Goal: Information Seeking & Learning: Get advice/opinions

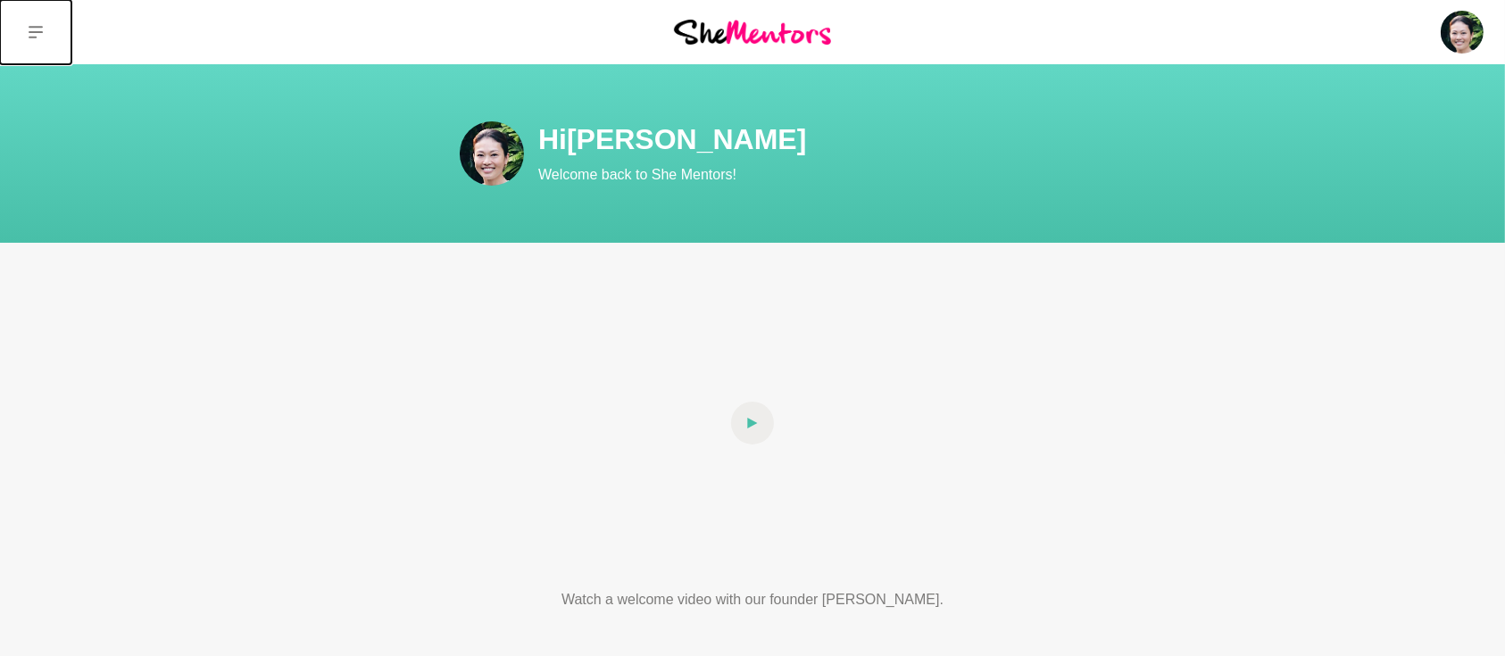
click at [36, 28] on icon at bounding box center [36, 32] width 14 height 14
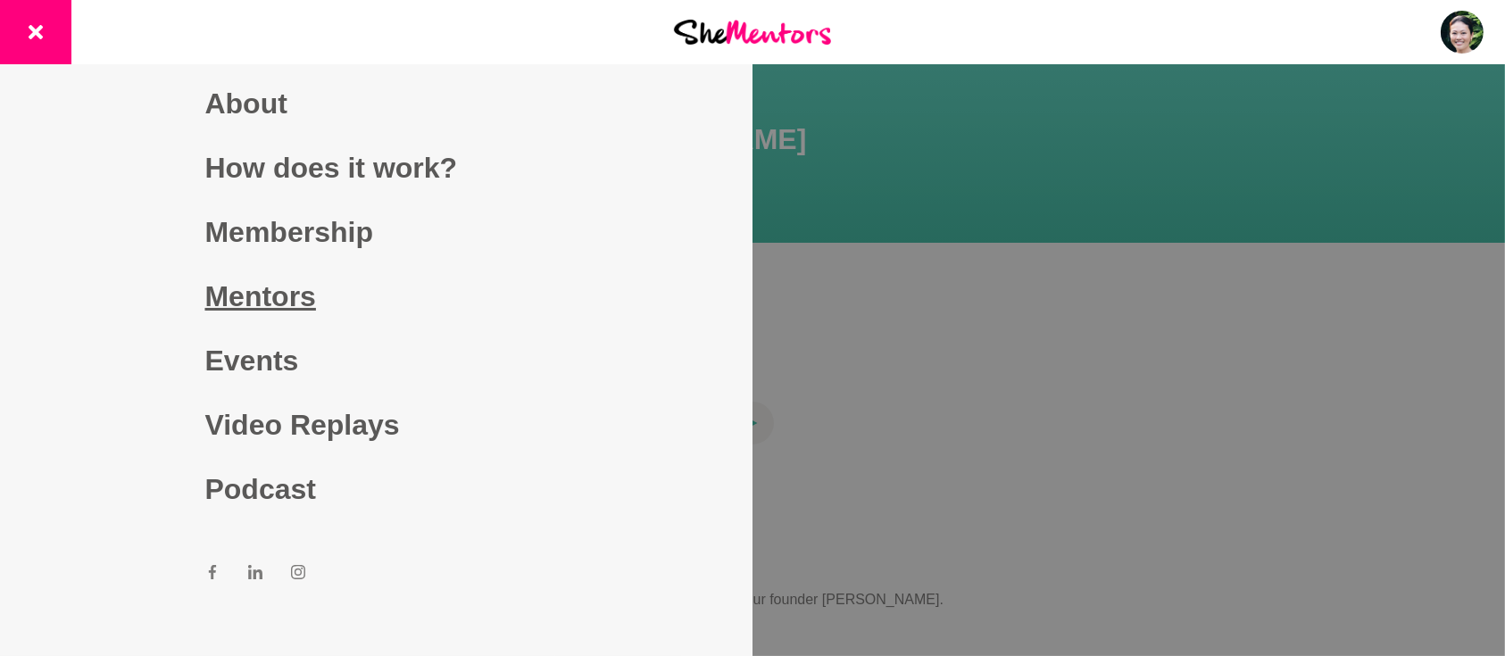
click at [243, 306] on link "Mentors" at bounding box center [376, 296] width 343 height 64
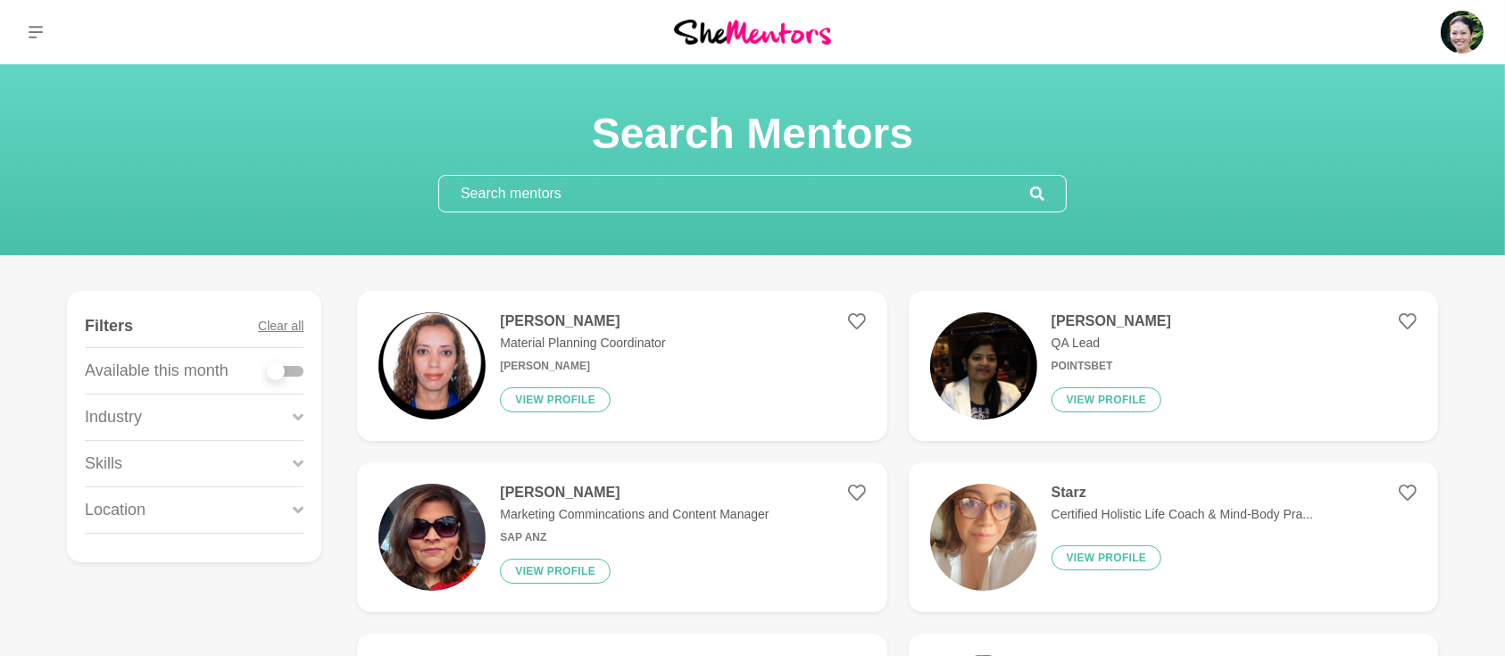
click at [296, 369] on div at bounding box center [286, 371] width 36 height 11
checkbox input "true"
click at [296, 369] on div at bounding box center [286, 371] width 36 height 11
checkbox input "true"
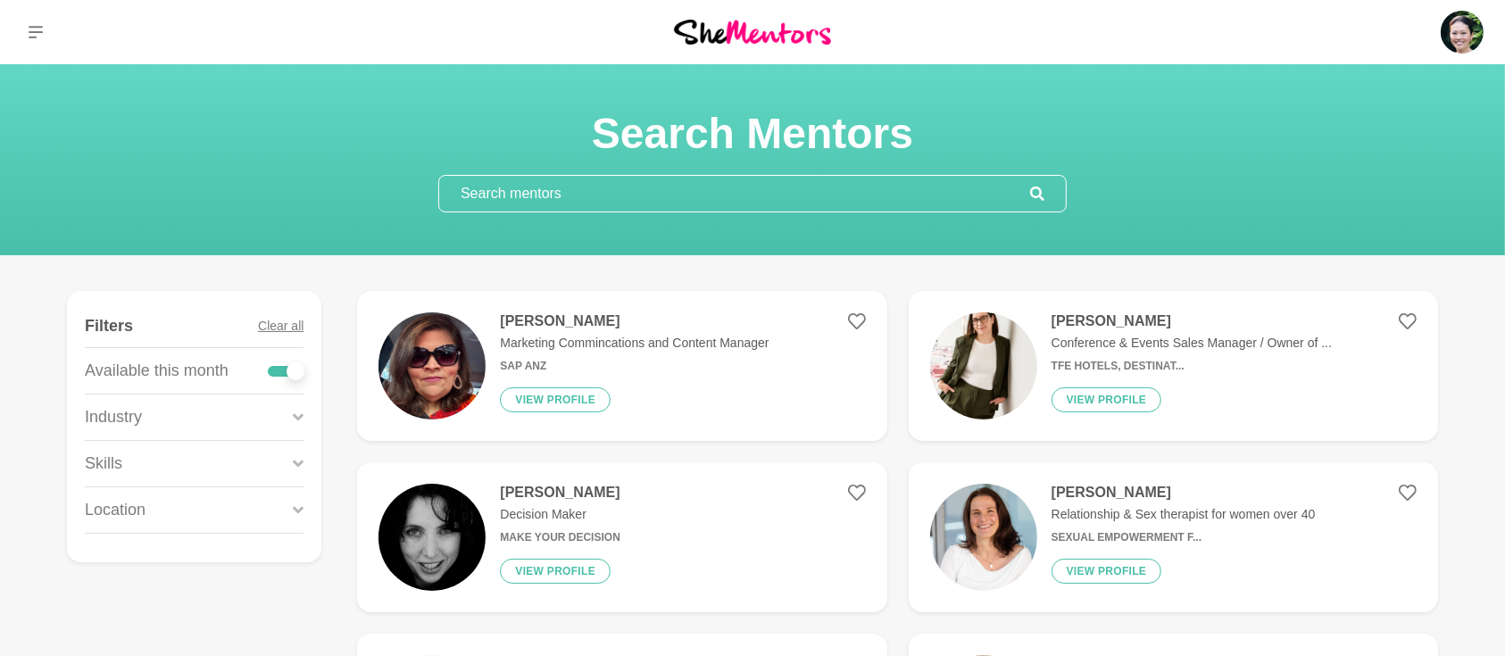
click at [628, 195] on input "text" at bounding box center [734, 194] width 591 height 36
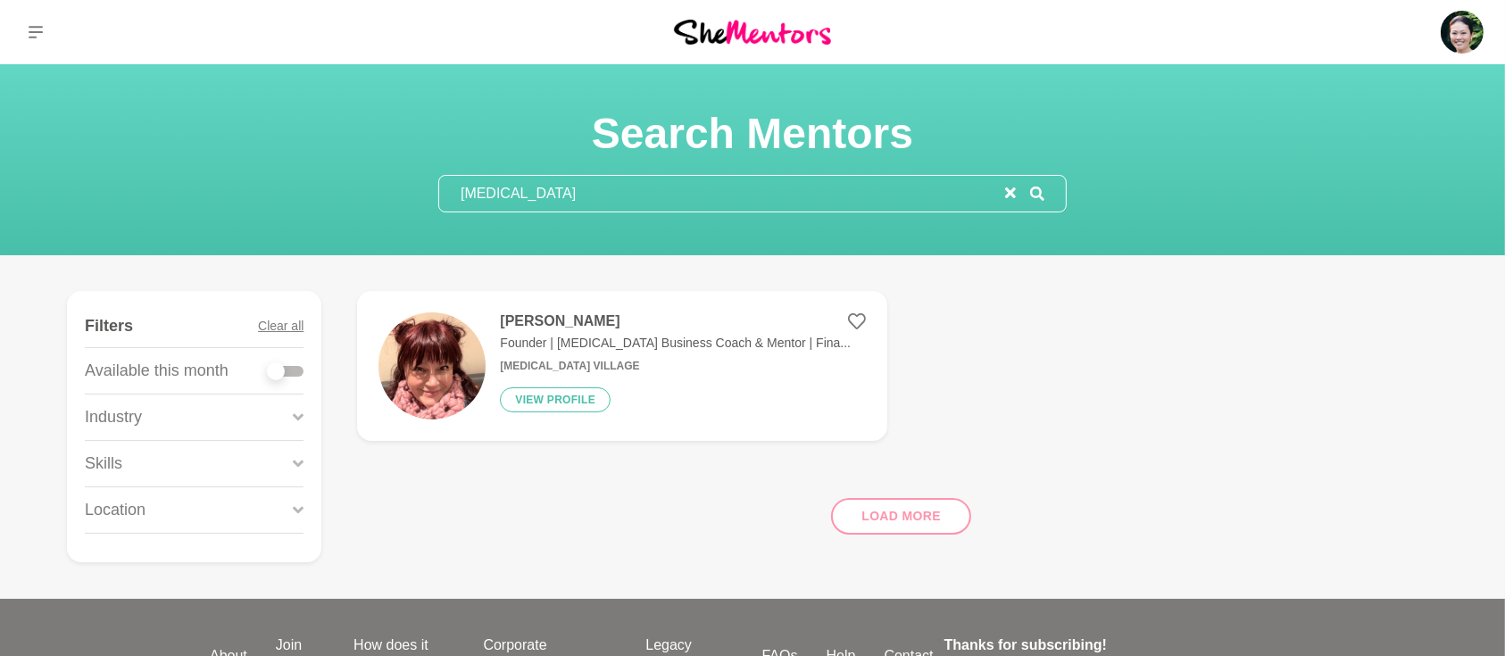
type input "ADHD"
click at [545, 320] on h4 "Mel Stibbs" at bounding box center [675, 321] width 351 height 18
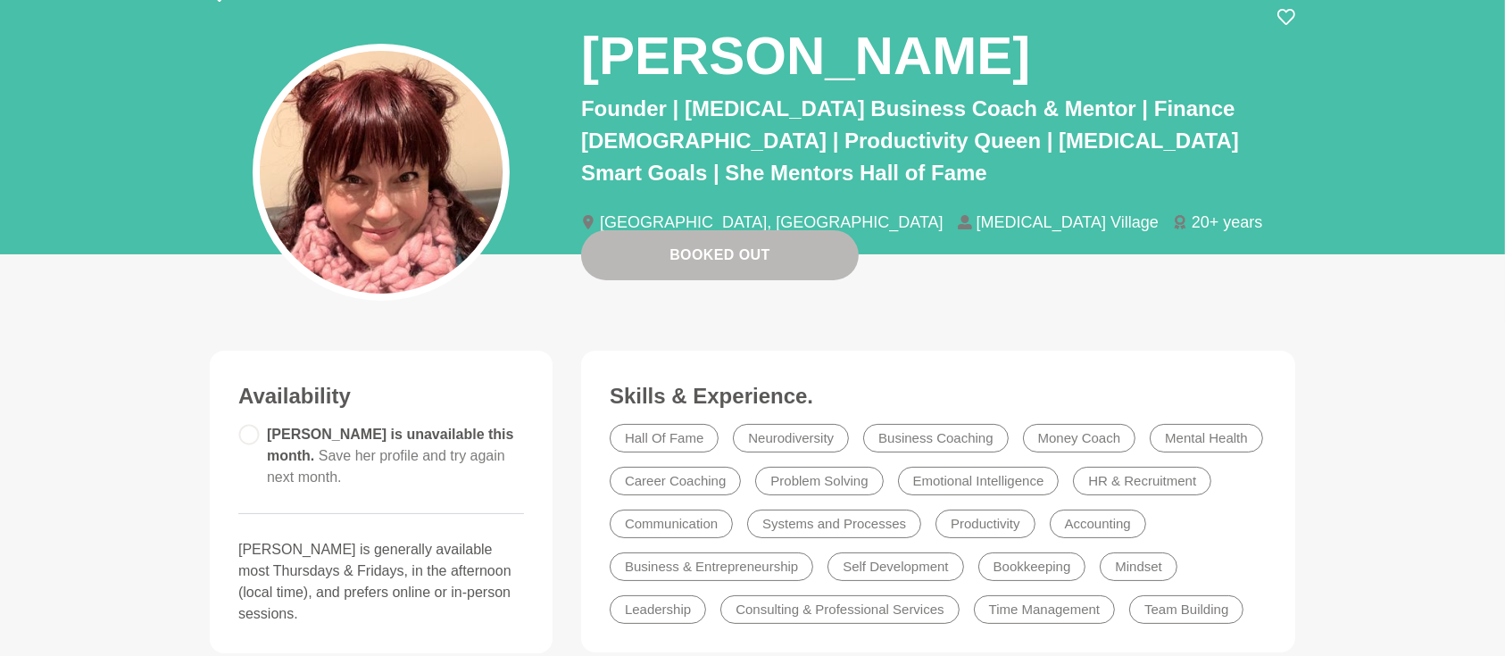
scroll to position [79, 0]
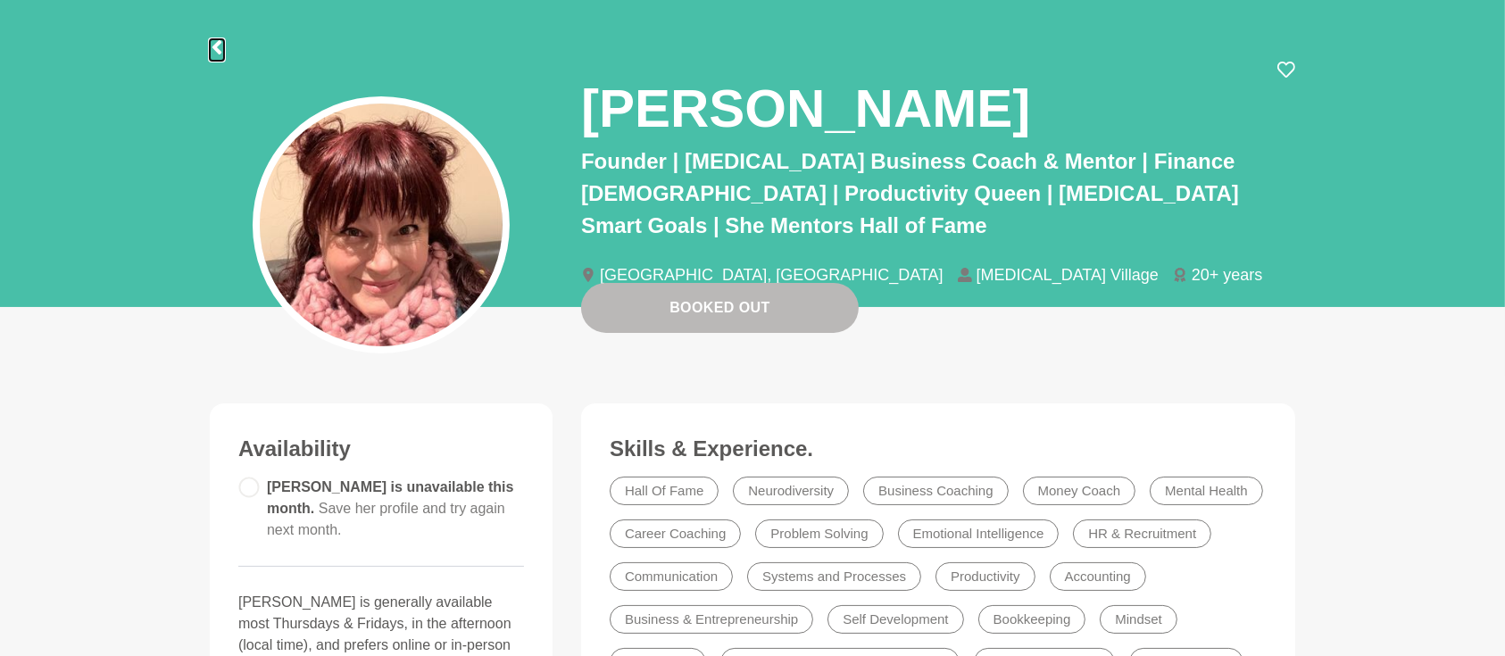
click at [215, 48] on icon at bounding box center [216, 47] width 9 height 14
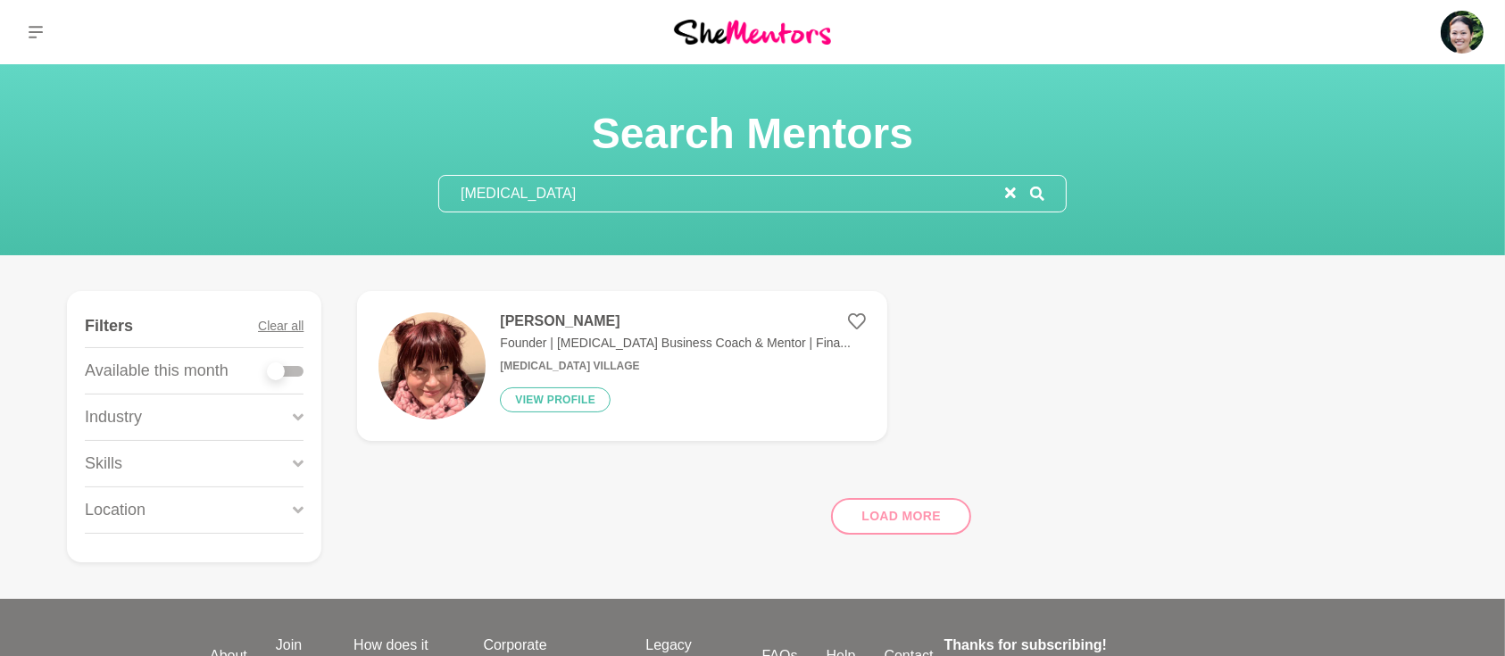
click at [301, 366] on div at bounding box center [286, 371] width 36 height 11
checkbox input "true"
click at [301, 366] on div at bounding box center [286, 371] width 36 height 11
click at [1013, 190] on icon "reset" at bounding box center [1010, 192] width 11 height 11
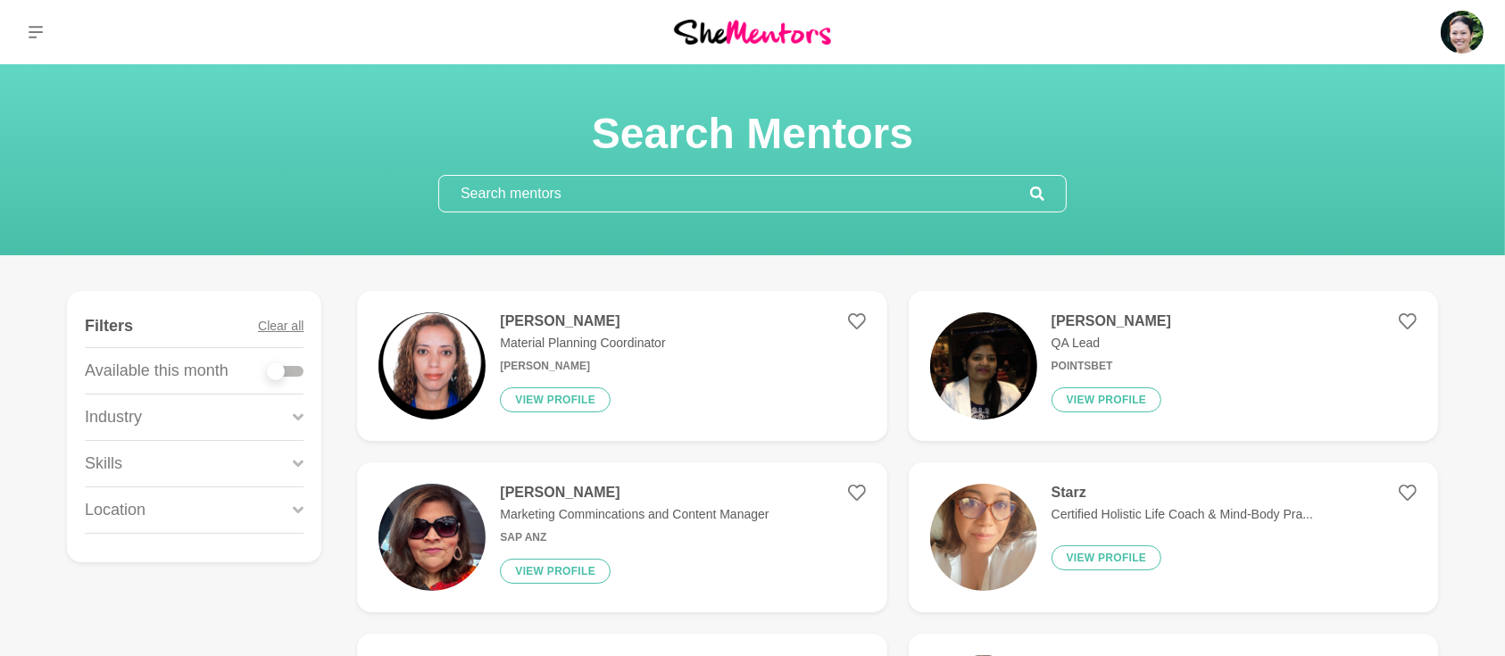
click at [296, 368] on div at bounding box center [286, 371] width 36 height 11
checkbox input "true"
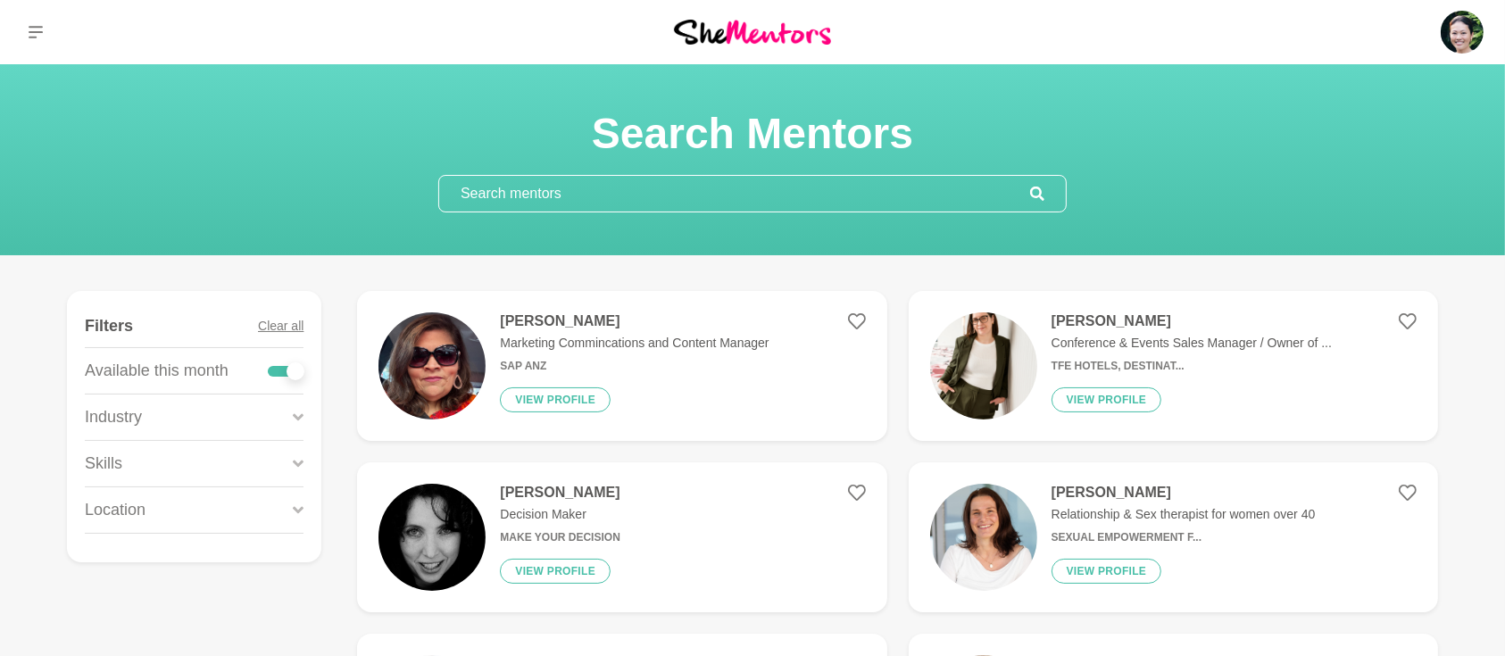
click at [298, 455] on icon at bounding box center [298, 464] width 11 height 24
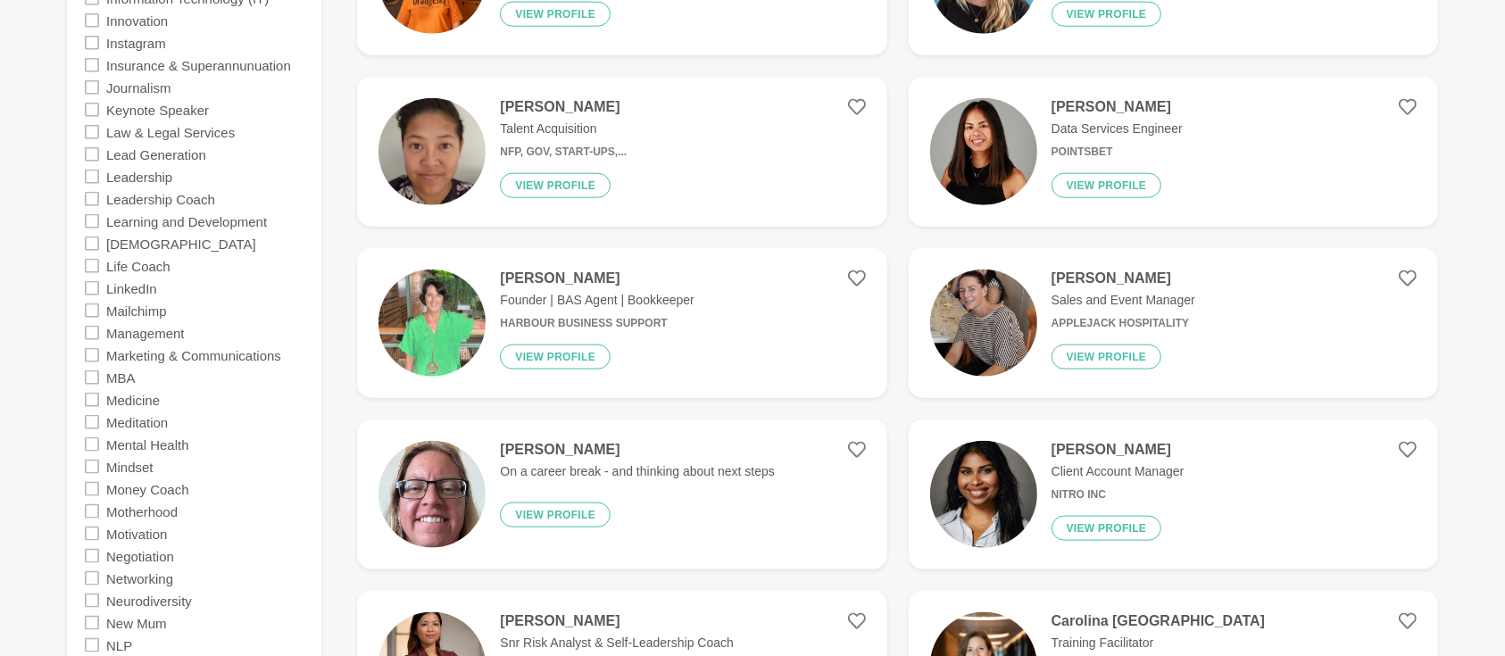
scroll to position [2142, 0]
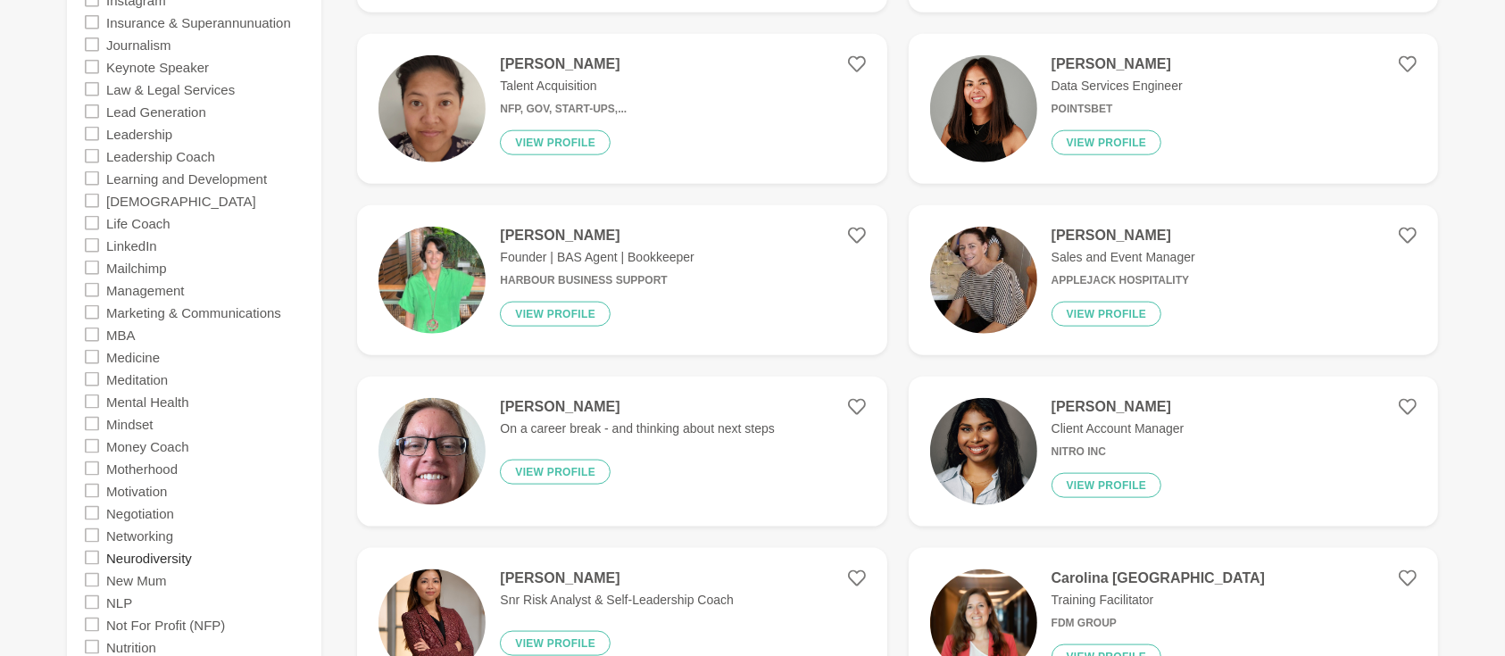
click at [165, 557] on label "Neurodiversity" at bounding box center [149, 557] width 86 height 22
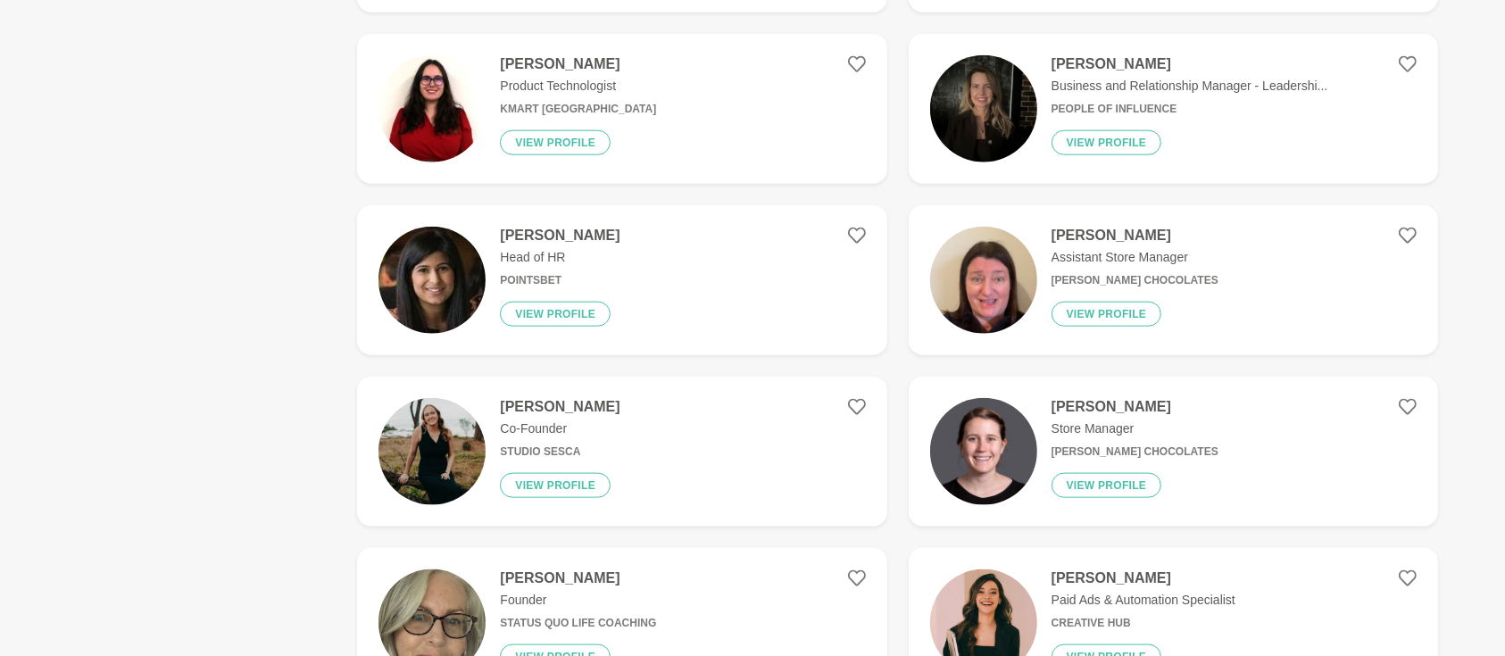
scroll to position [0, 0]
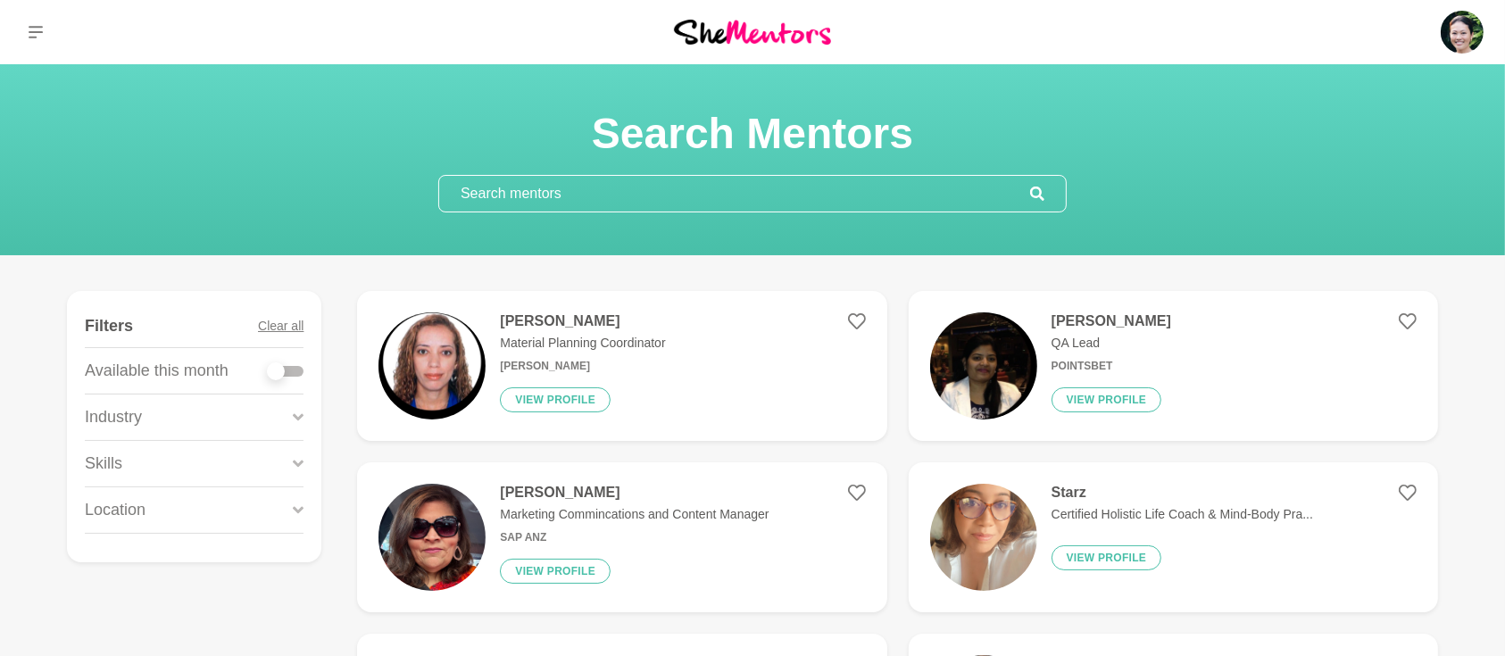
click at [303, 376] on div at bounding box center [286, 371] width 36 height 24
click at [296, 370] on div at bounding box center [286, 371] width 36 height 11
checkbox input "true"
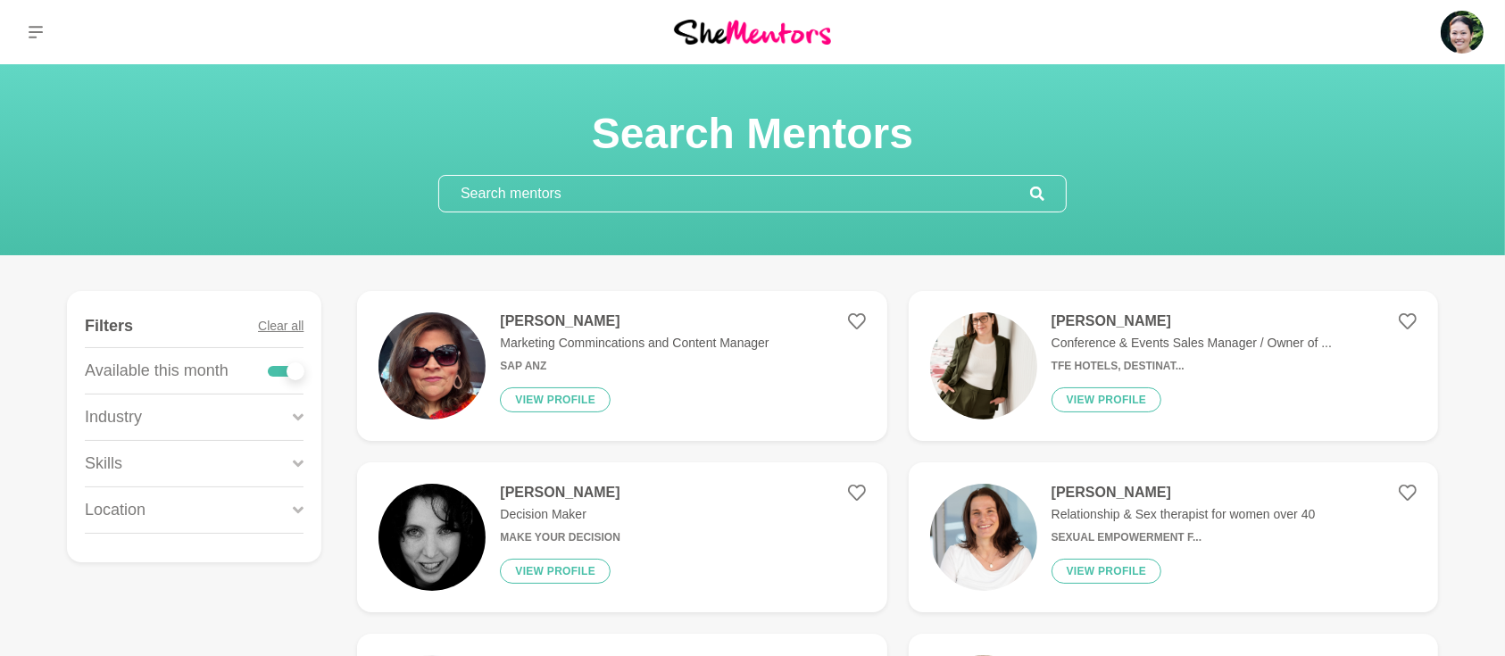
click at [299, 461] on icon at bounding box center [298, 464] width 11 height 24
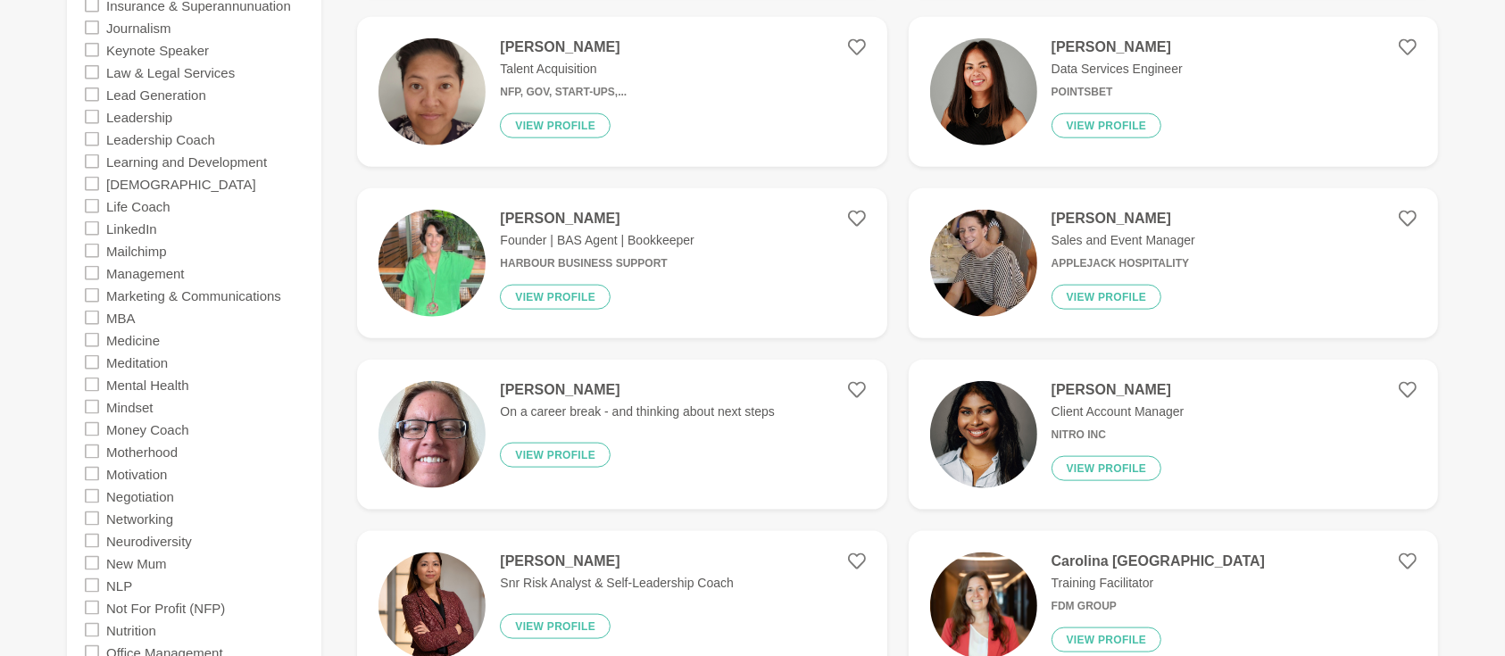
scroll to position [2300, 0]
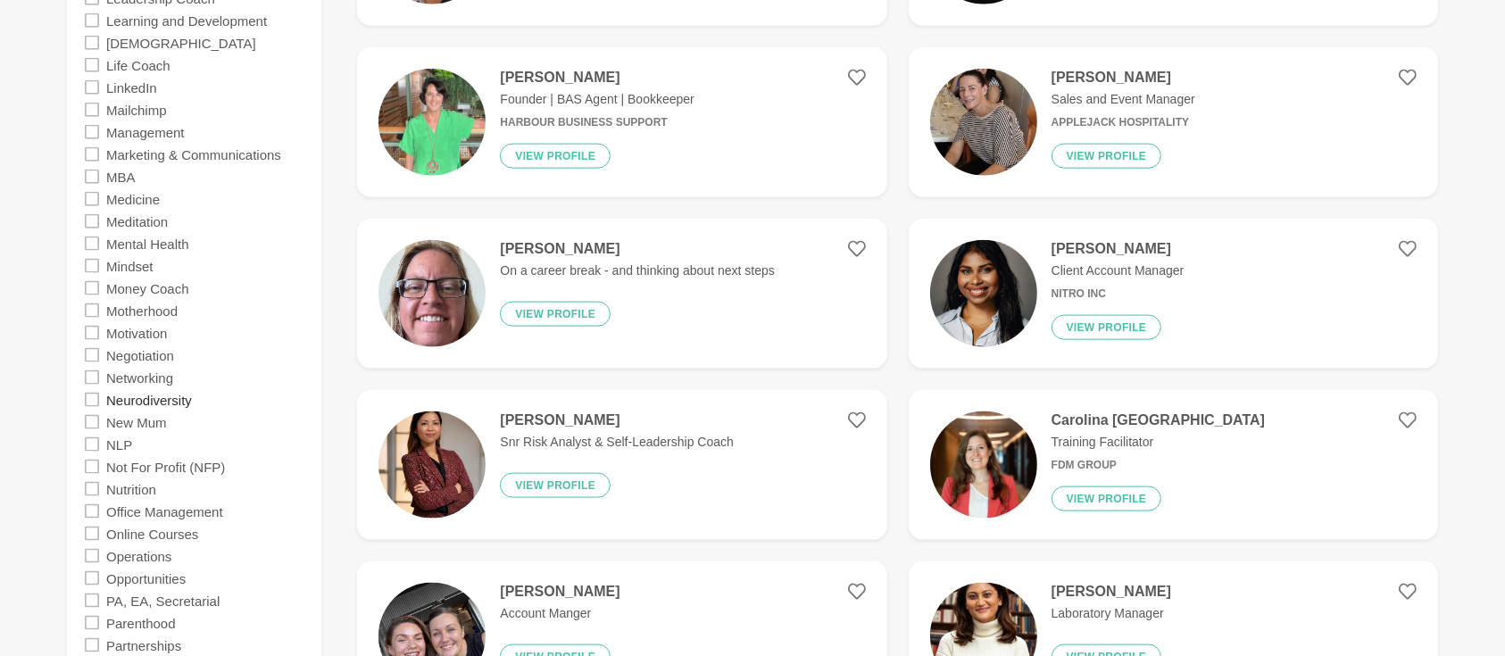
click at [162, 401] on label "Neurodiversity" at bounding box center [149, 399] width 86 height 22
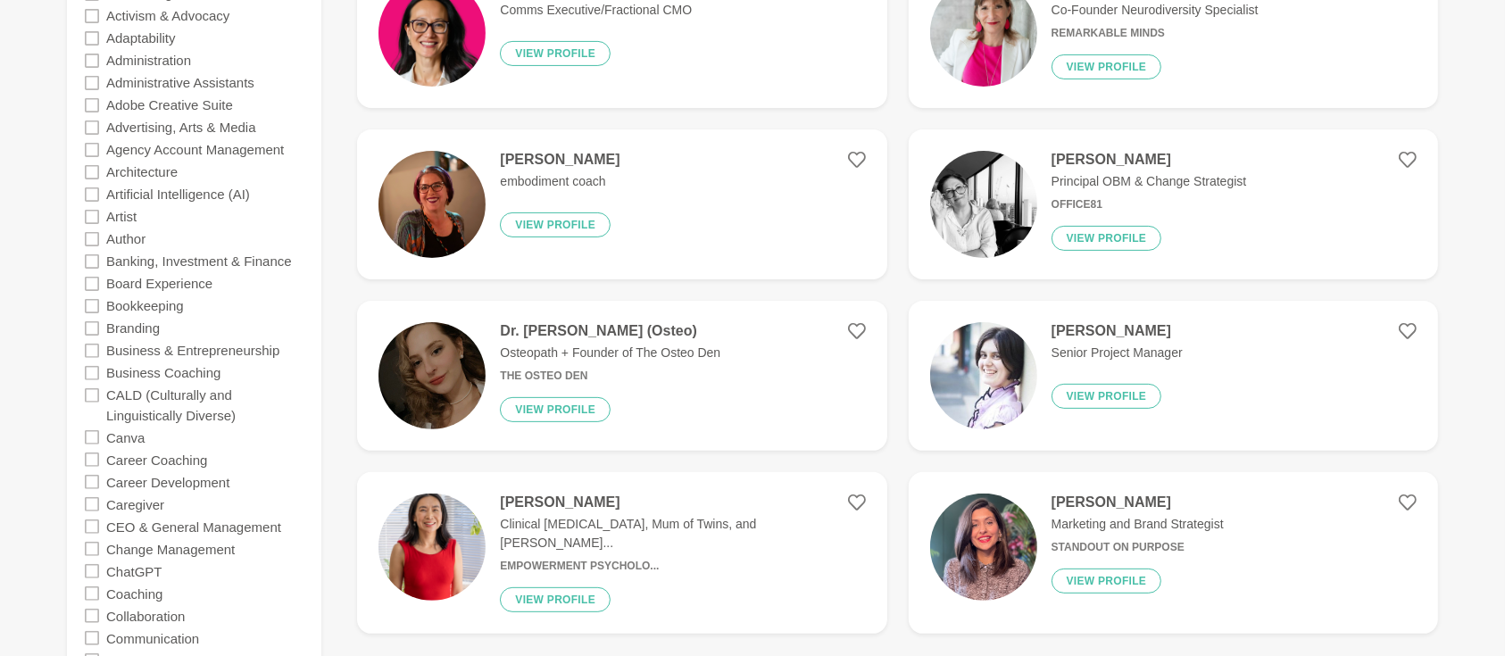
scroll to position [476, 0]
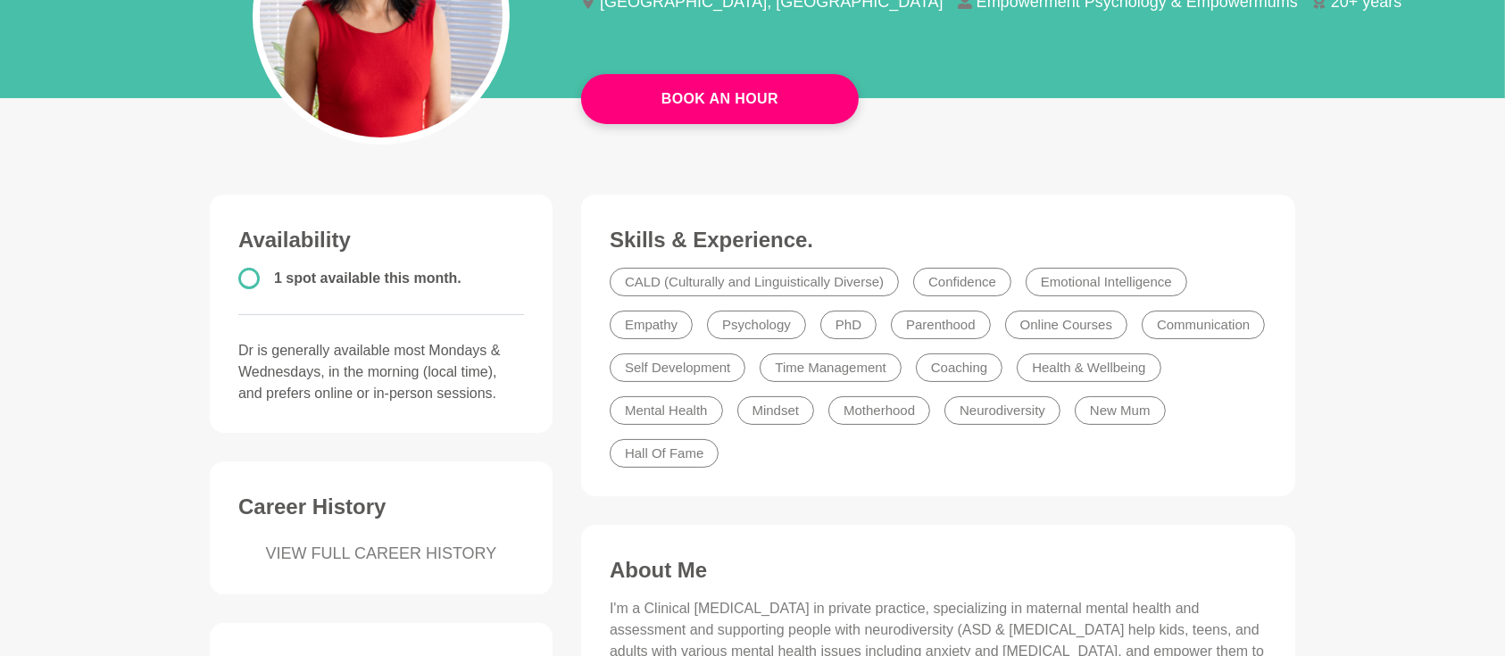
scroll to position [317, 0]
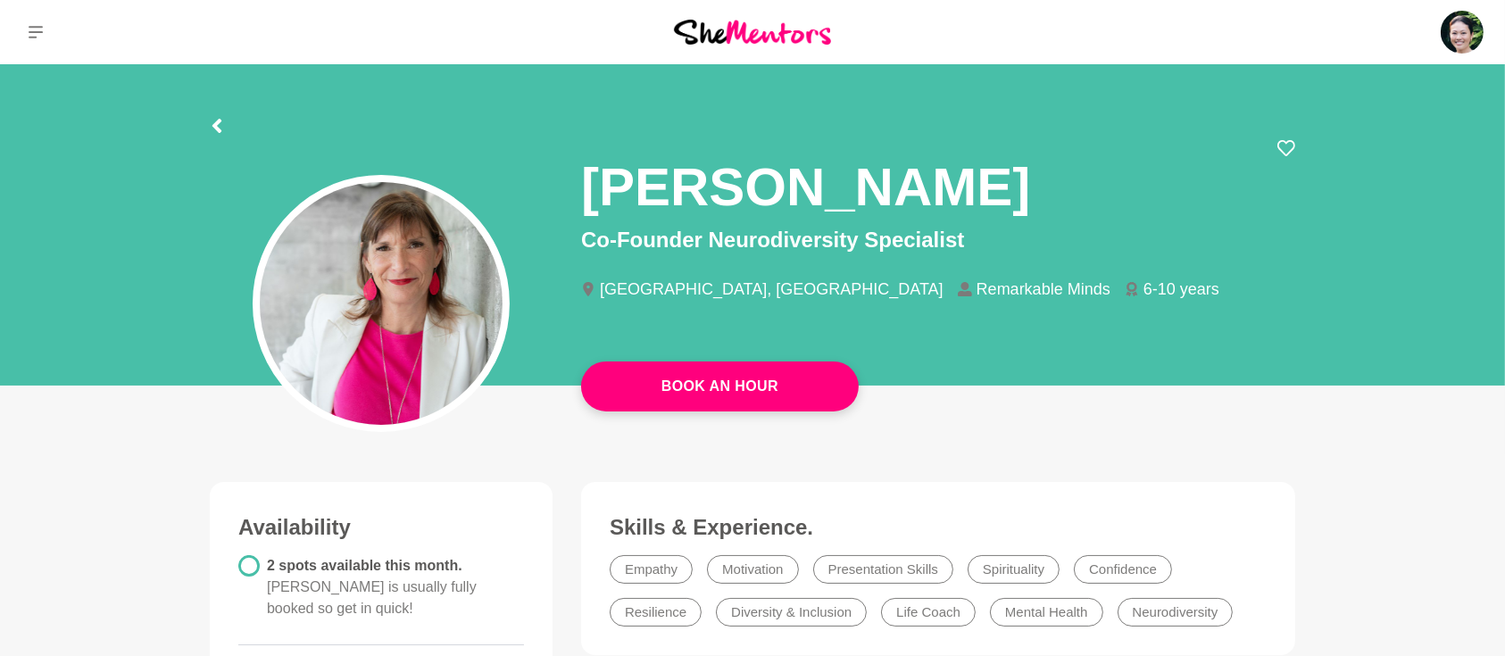
click at [486, 135] on div at bounding box center [752, 123] width 1085 height 32
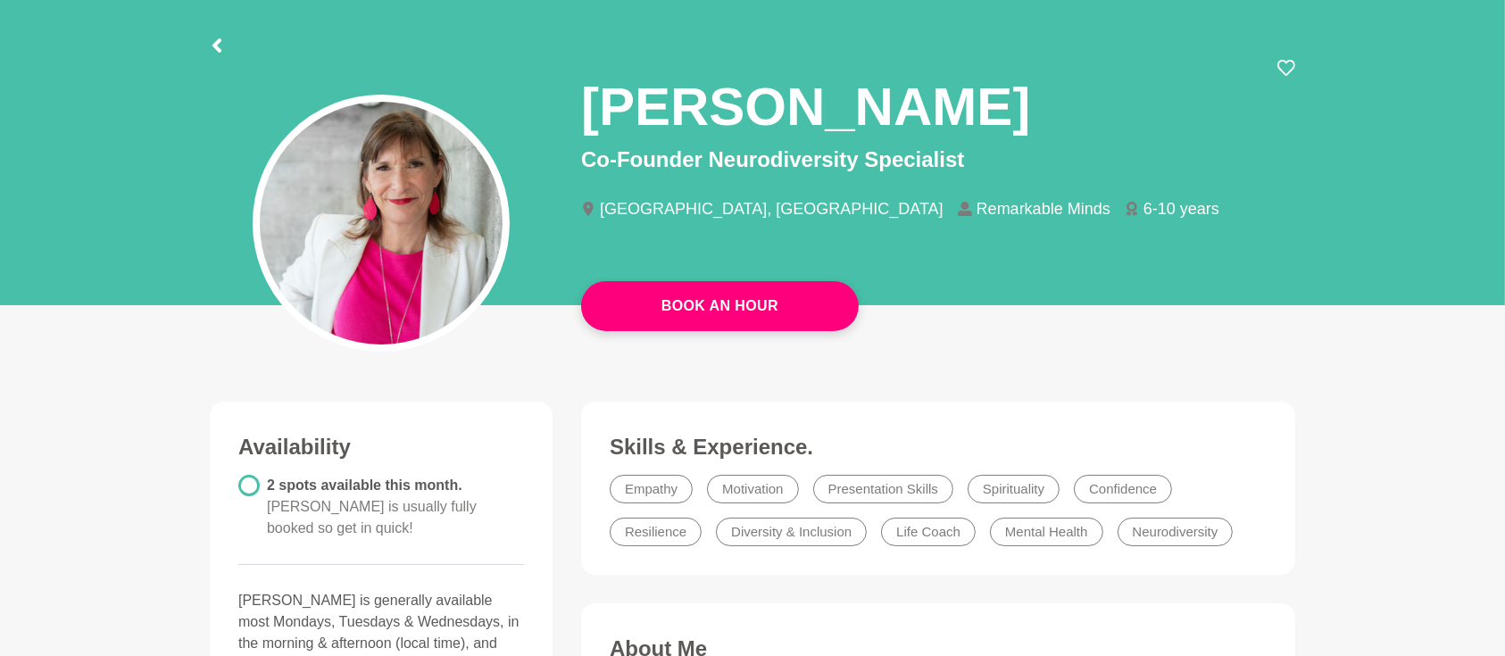
scroll to position [79, 0]
